Goal: Book appointment/travel/reservation

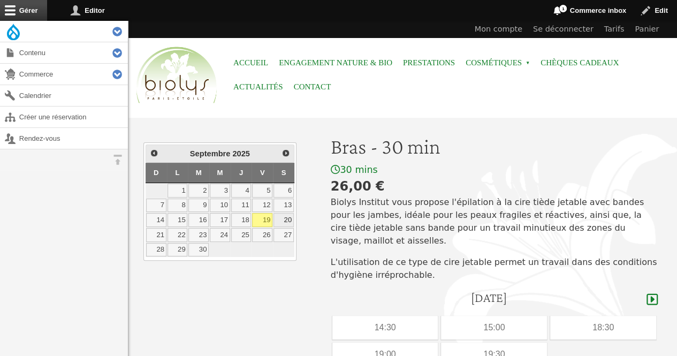
click at [283, 218] on link "20" at bounding box center [284, 220] width 20 height 14
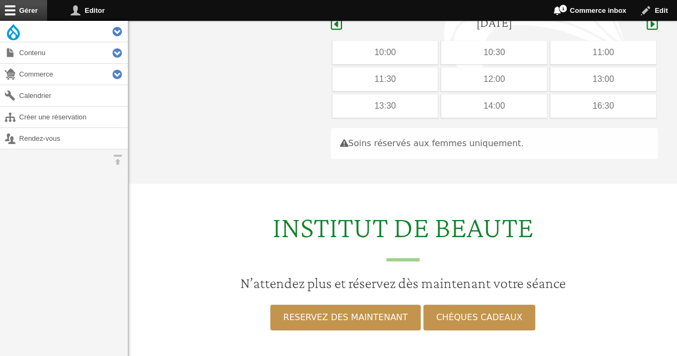
scroll to position [277, 0]
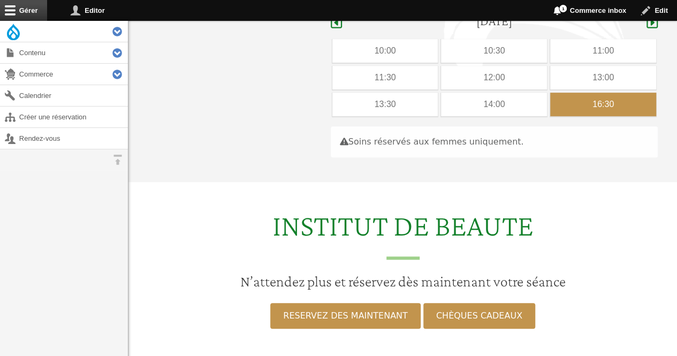
click at [559, 93] on div "16:30" at bounding box center [604, 105] width 106 height 24
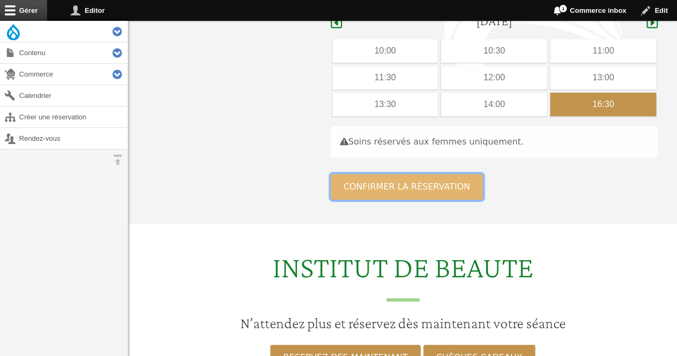
click at [382, 178] on button "Confirmer la réservation" at bounding box center [407, 187] width 153 height 26
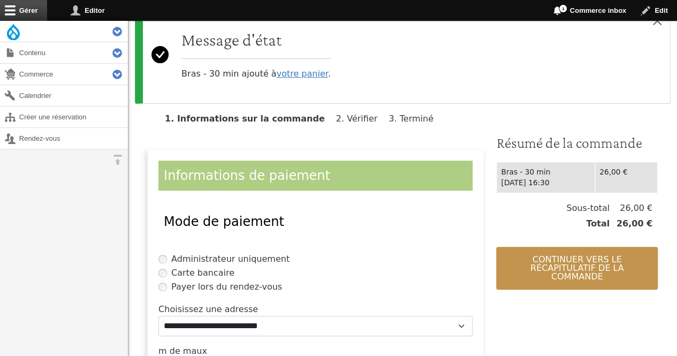
scroll to position [114, 0]
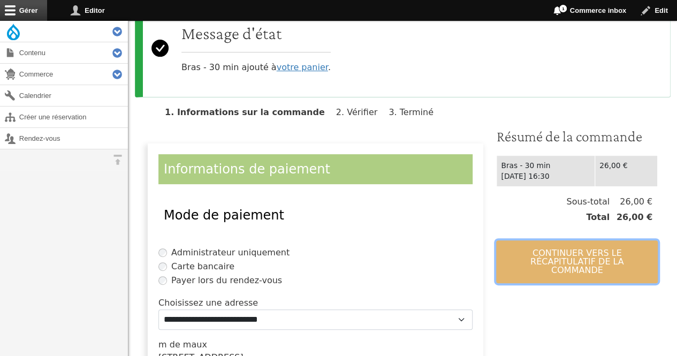
click at [574, 251] on button "Continuer vers le récapitulatif de la commande" at bounding box center [577, 261] width 162 height 43
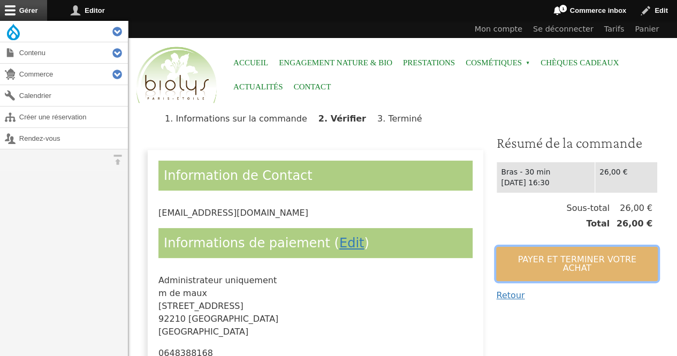
click at [574, 251] on button "Payer et terminer votre achat" at bounding box center [577, 264] width 162 height 34
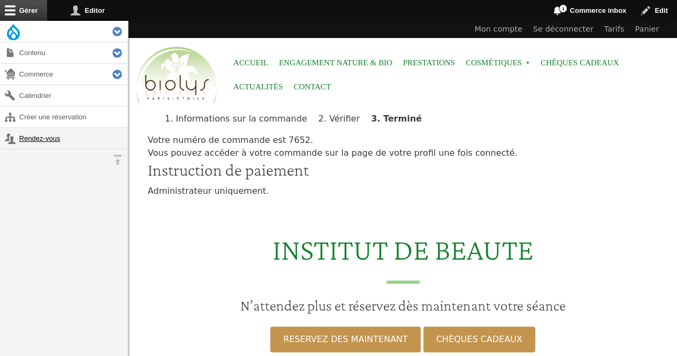
click at [41, 130] on link "Rendez-vous" at bounding box center [64, 138] width 128 height 21
